Goal: Task Accomplishment & Management: Manage account settings

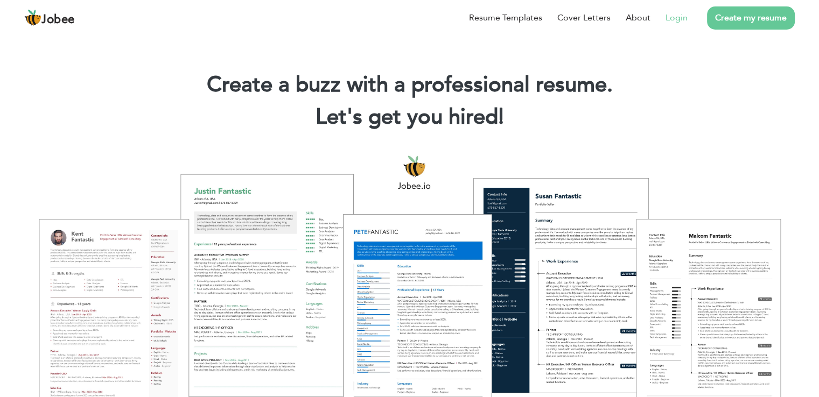
click at [681, 22] on link "Login" at bounding box center [677, 17] width 22 height 13
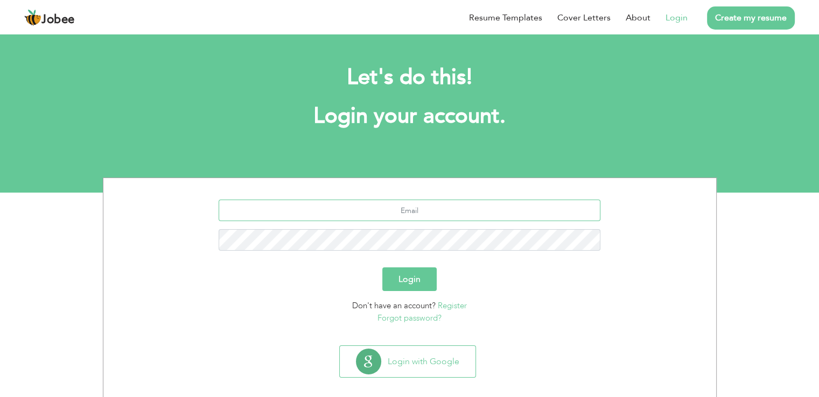
click at [426, 213] on input "text" at bounding box center [410, 211] width 382 height 22
click at [425, 211] on input "text" at bounding box center [410, 211] width 382 height 22
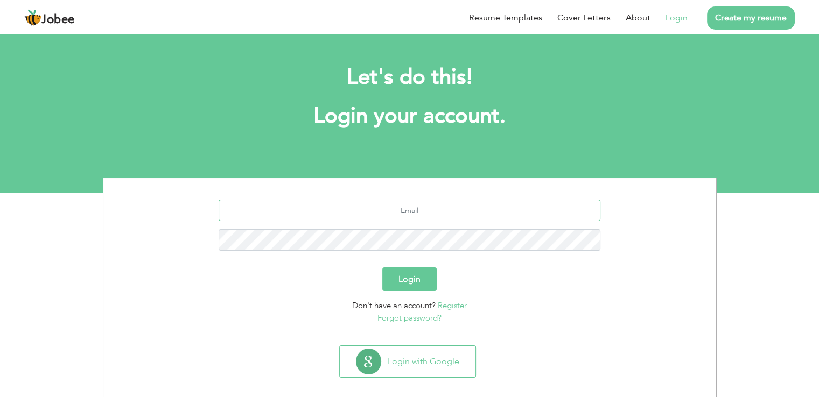
click at [425, 211] on input "text" at bounding box center [410, 211] width 382 height 22
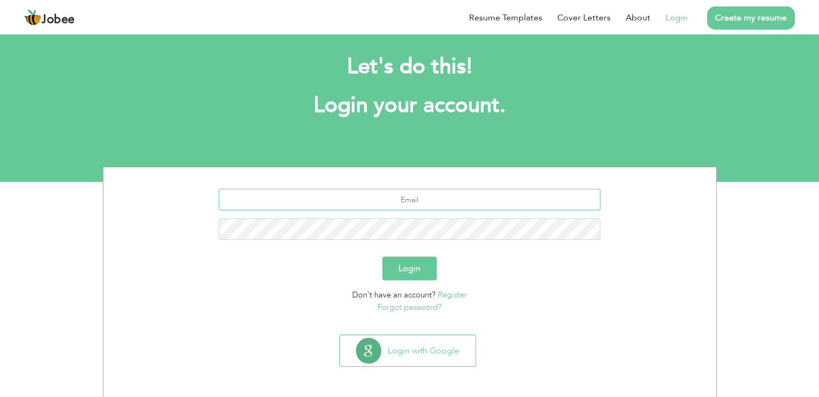
click at [428, 204] on input "text" at bounding box center [410, 200] width 382 height 22
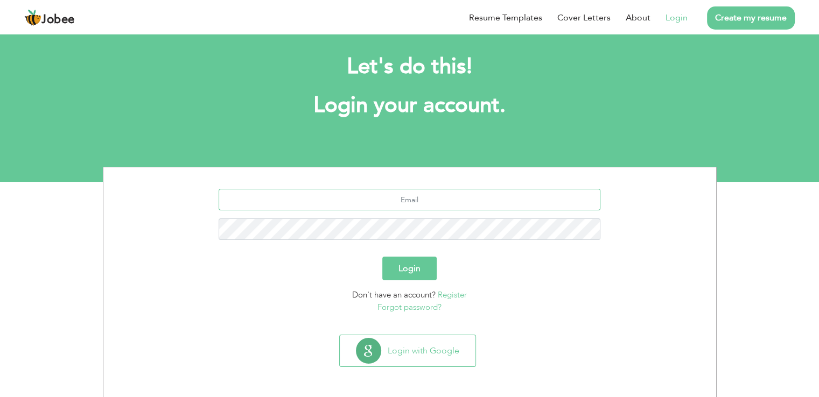
click at [428, 204] on input "text" at bounding box center [410, 200] width 382 height 22
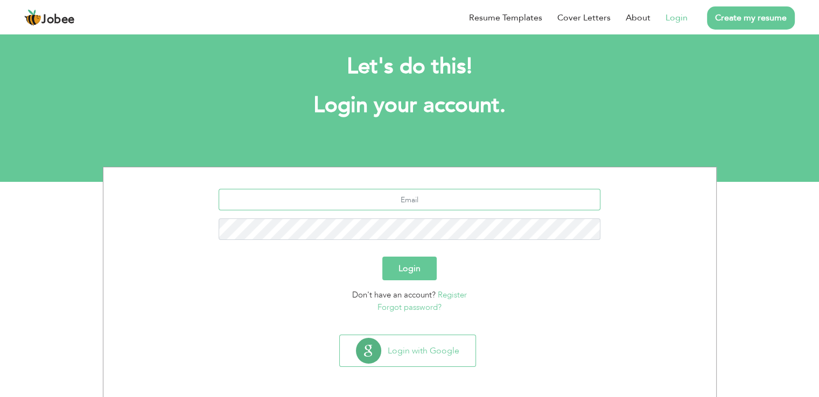
click at [428, 204] on input "text" at bounding box center [410, 200] width 382 height 22
